Goal: Complete application form: Complete application form

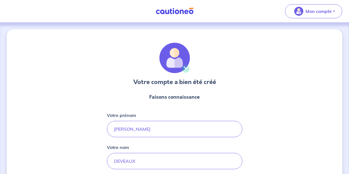
select select "FR"
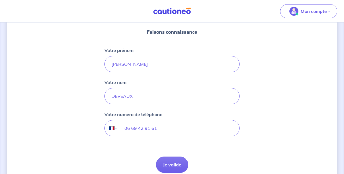
scroll to position [91, 0]
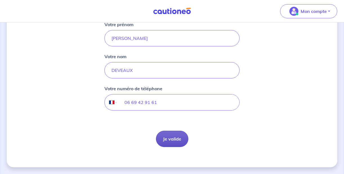
click at [176, 140] on button "Je valide" at bounding box center [172, 139] width 32 height 16
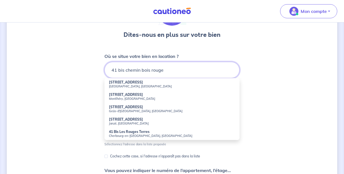
scroll to position [57, 0]
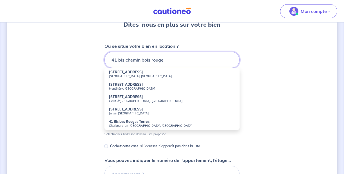
type input "41 bis chemin bois rouge"
click at [279, 86] on div "Dites-nous en plus sur votre bien Où se situe votre bien en location ? 41 bis c…" at bounding box center [172, 119] width 331 height 295
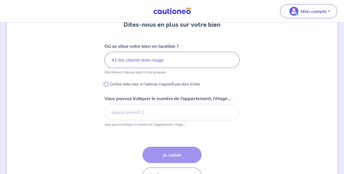
click at [107, 84] on input "Cochez cette case, si l'adresse n'apparaît pas dans la liste" at bounding box center [106, 84] width 3 height 3
checkbox input "true"
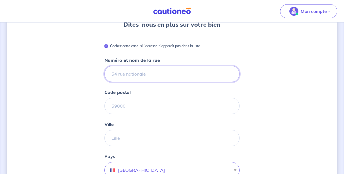
click at [143, 74] on input "Numéro et nom de la rue" at bounding box center [172, 74] width 135 height 16
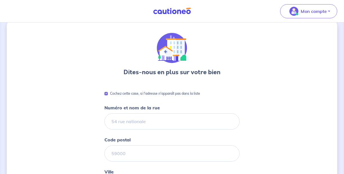
scroll to position [7, 0]
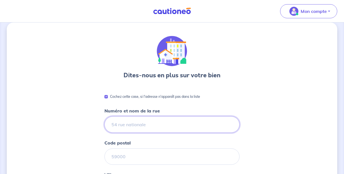
click at [129, 123] on input "Numéro et nom de la rue" at bounding box center [172, 125] width 135 height 16
type input "41 bis chemin bois rouge"
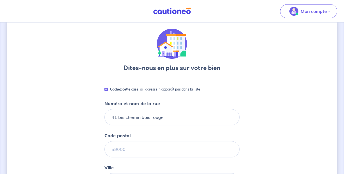
scroll to position [14, 0]
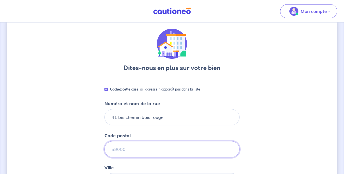
click at [123, 147] on input "Code postal" at bounding box center [172, 149] width 135 height 16
type input "97490"
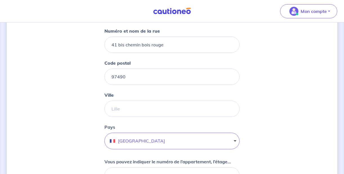
scroll to position [121, 0]
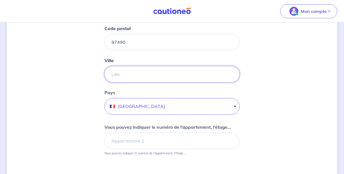
click at [129, 78] on input "Ville" at bounding box center [172, 74] width 135 height 16
type input "s"
type input "[GEOGRAPHIC_DATA]"
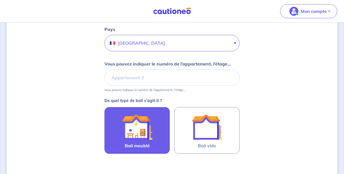
scroll to position [191, 0]
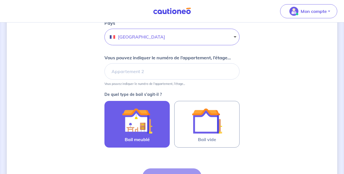
click at [147, 131] on img at bounding box center [137, 121] width 30 height 30
click at [0, 0] on input "Bail meublé" at bounding box center [0, 0] width 0 height 0
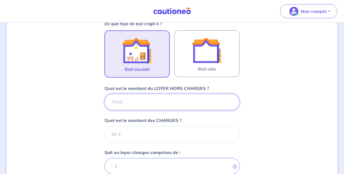
scroll to position [280, 0]
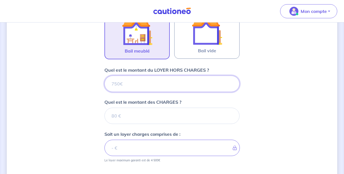
click at [129, 84] on input "Quel est le montant du LOYER HORS CHARGES ?" at bounding box center [172, 84] width 135 height 16
type input "22"
type input "225"
type input "2255"
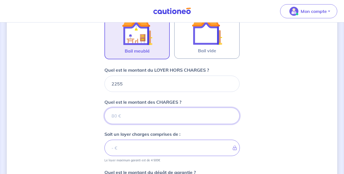
click at [134, 115] on input "Quel est le montant des CHARGES ?" at bounding box center [172, 116] width 135 height 16
type input "0"
type input "2255"
type input "0"
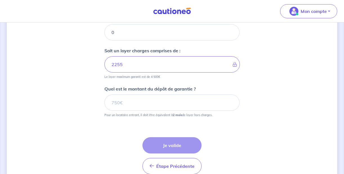
scroll to position [366, 0]
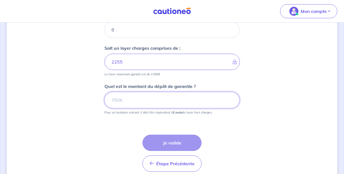
click at [138, 103] on input "Quel est le montant du dépôt de garantie ?" at bounding box center [172, 100] width 135 height 16
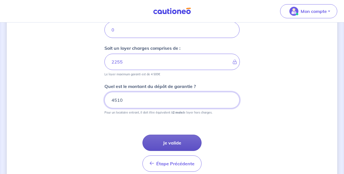
type input "4510"
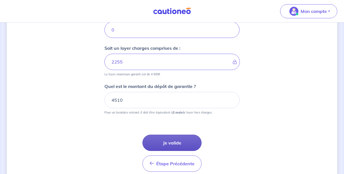
click at [167, 145] on button "Je valide" at bounding box center [172, 143] width 59 height 16
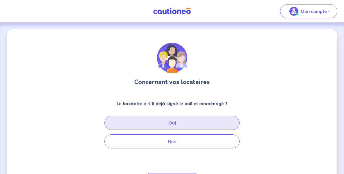
click at [187, 122] on button "Oui" at bounding box center [172, 123] width 135 height 14
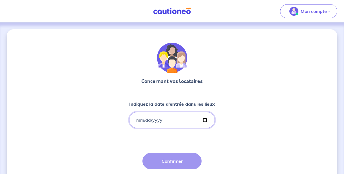
click at [139, 121] on input "Indiquez la date d'entrée dans les lieux" at bounding box center [172, 120] width 86 height 16
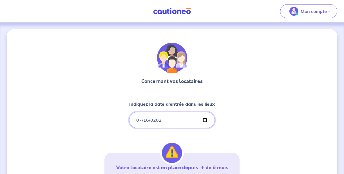
type input "[DATE]"
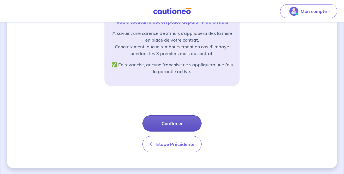
scroll to position [147, 0]
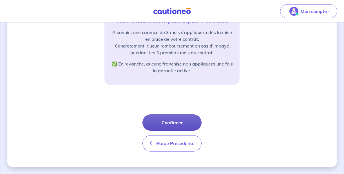
click at [178, 121] on button "Confirmer" at bounding box center [172, 123] width 59 height 16
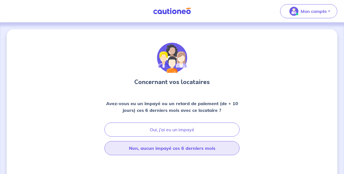
click at [175, 149] on button "Non, aucun impayé ces 6 derniers mois" at bounding box center [172, 148] width 135 height 14
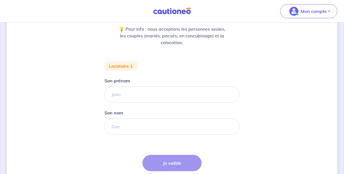
scroll to position [75, 0]
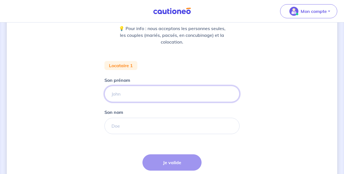
click at [143, 91] on input "Son prénom" at bounding box center [172, 94] width 135 height 16
type input "[PERSON_NAME]"
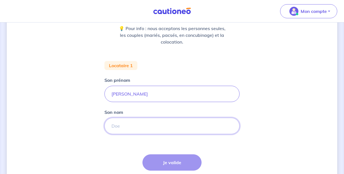
click at [128, 126] on input "Son nom" at bounding box center [172, 126] width 135 height 16
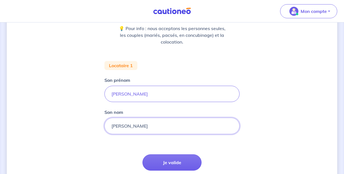
click at [138, 125] on input "[PERSON_NAME]" at bounding box center [172, 126] width 135 height 16
type input "[PERSON_NAME]"
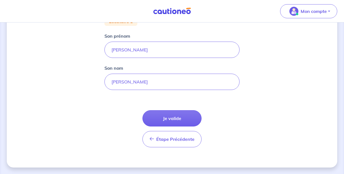
scroll to position [120, 0]
drag, startPoint x: 34, startPoint y: 47, endPoint x: -22, endPoint y: 42, distance: 56.3
click at [0, 42] on html "Mon compte Me déconnecter Concernant vos locataires 💡 Pour info : nous accepton…" at bounding box center [172, 27] width 344 height 294
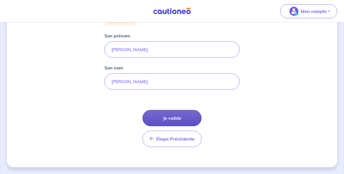
click at [176, 120] on button "Je valide" at bounding box center [172, 118] width 59 height 16
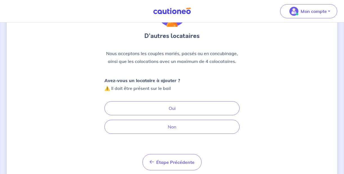
scroll to position [49, 0]
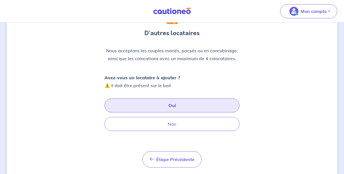
click at [151, 109] on button "Oui" at bounding box center [172, 106] width 135 height 14
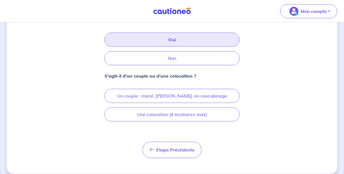
scroll to position [121, 0]
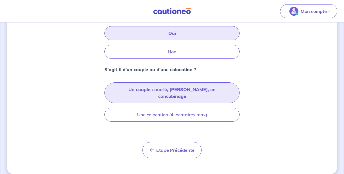
click at [142, 91] on button "Un couple : marié, [PERSON_NAME], en concubinage" at bounding box center [172, 93] width 135 height 21
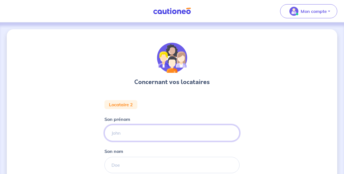
click at [126, 131] on input "Son prénom" at bounding box center [172, 133] width 135 height 16
type input "[PERSON_NAME]"
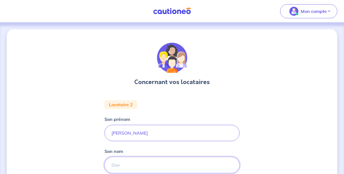
click at [122, 161] on input "Son nom" at bounding box center [172, 165] width 135 height 16
type input "[PERSON_NAME]"
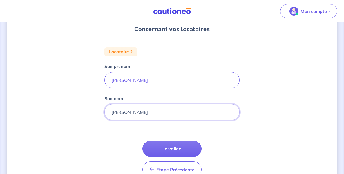
scroll to position [84, 0]
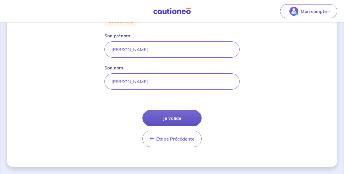
click at [171, 120] on button "Je valide" at bounding box center [172, 118] width 59 height 16
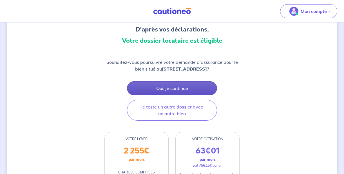
scroll to position [53, 0]
click at [187, 92] on button "Oui, je continue" at bounding box center [172, 88] width 90 height 14
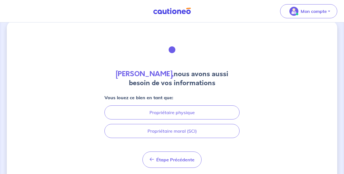
scroll to position [25, 0]
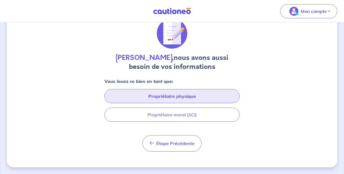
click at [187, 98] on button "Propriétaire physique" at bounding box center [172, 96] width 135 height 14
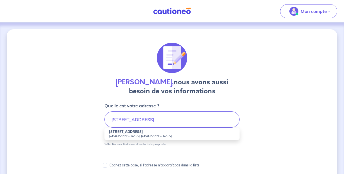
click at [125, 134] on small "[GEOGRAPHIC_DATA], [GEOGRAPHIC_DATA]" at bounding box center [172, 136] width 126 height 4
type input "[STREET_ADDRESS]"
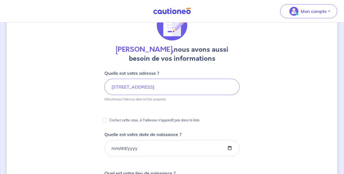
scroll to position [101, 0]
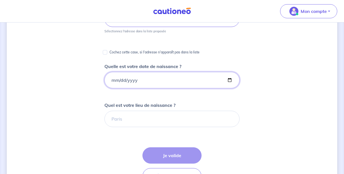
click at [112, 80] on input "Quelle est votre date de naissance ?" at bounding box center [172, 80] width 135 height 16
type input "[DATE]"
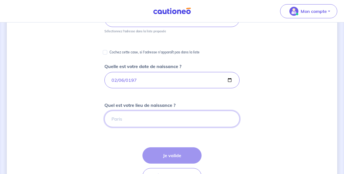
click at [126, 120] on input "Quel est votre lieu de naissance ?" at bounding box center [172, 119] width 135 height 16
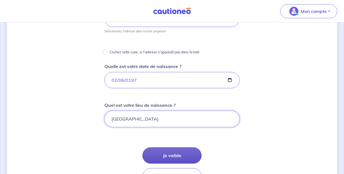
type input "[GEOGRAPHIC_DATA]"
click at [167, 154] on button "Je valide" at bounding box center [172, 156] width 59 height 16
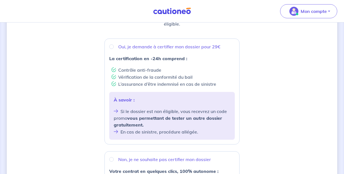
scroll to position [36, 0]
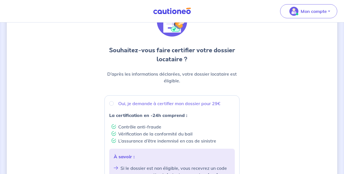
click at [110, 105] on div "Oui, je demande à certifier mon dossier pour 29€" at bounding box center [172, 103] width 126 height 7
radio input "true"
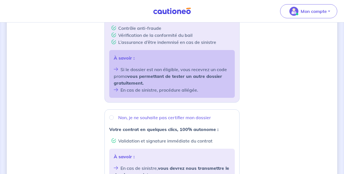
scroll to position [244, 0]
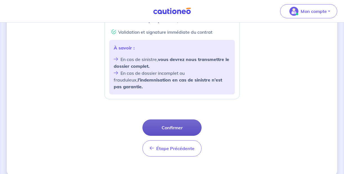
click at [172, 121] on button "Confirmer" at bounding box center [172, 128] width 59 height 16
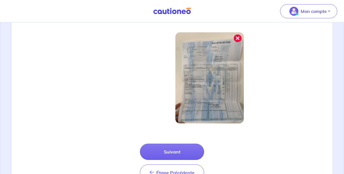
scroll to position [212, 0]
